Goal: Find specific page/section: Find specific page/section

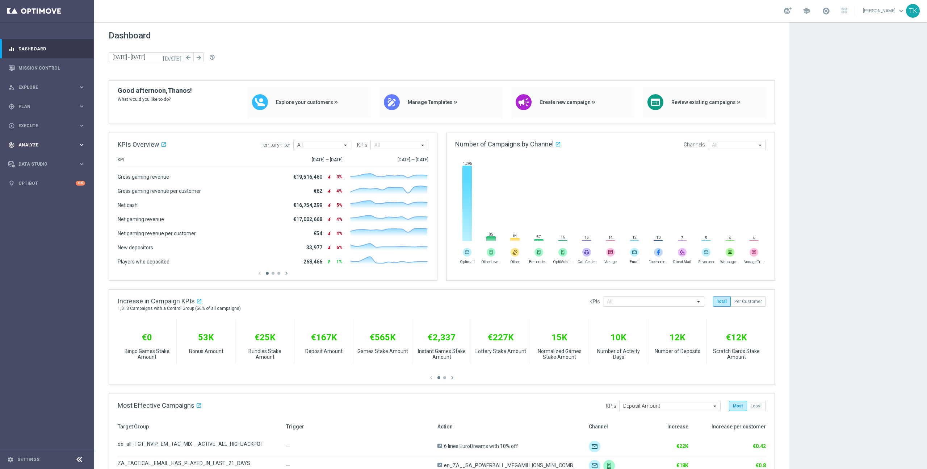
click at [45, 145] on span "Analyze" at bounding box center [48, 145] width 60 height 4
click at [39, 225] on link "Deliverability Metrics" at bounding box center [47, 225] width 57 height 6
